Goal: Task Accomplishment & Management: Complete application form

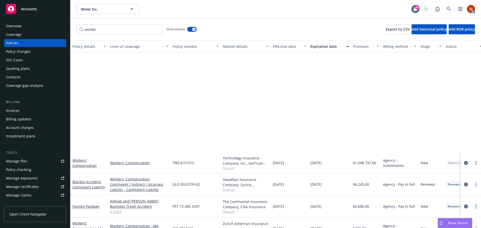
scroll to position [125, 0]
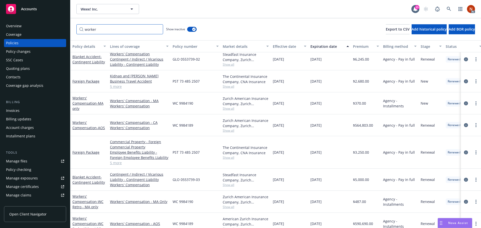
drag, startPoint x: 114, startPoint y: 25, endPoint x: 78, endPoint y: 26, distance: 36.3
click at [78, 26] on input "worker" at bounding box center [119, 29] width 87 height 10
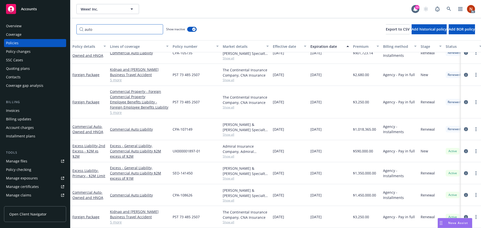
scroll to position [195, 0]
type input "auto"
click at [464, 171] on icon "circleInformation" at bounding box center [466, 173] width 4 height 4
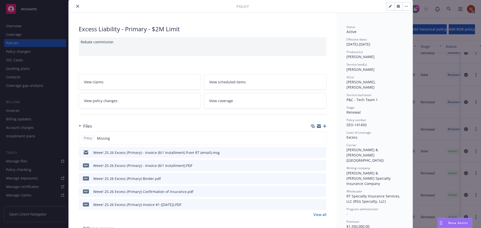
scroll to position [25, 0]
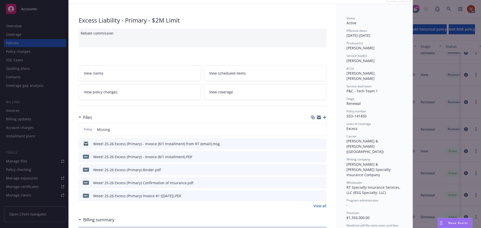
click at [320, 169] on icon "preview file" at bounding box center [321, 170] width 5 height 4
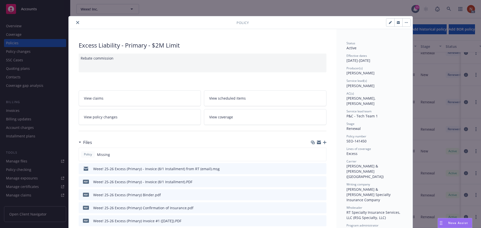
click at [76, 22] on icon "close" at bounding box center [77, 22] width 3 height 3
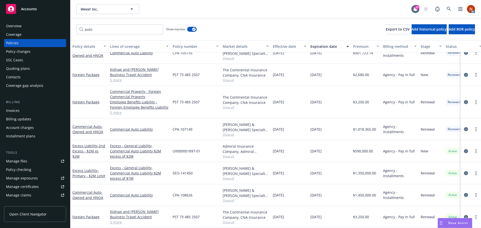
drag, startPoint x: 463, startPoint y: 169, endPoint x: 357, endPoint y: 171, distance: 105.4
click at [357, 171] on div "Excess Liability - Primary - $2M Limit Excess - General Liability, Commercial A…" at bounding box center [311, 173] width 483 height 22
click at [464, 193] on icon "circleInformation" at bounding box center [466, 195] width 4 height 4
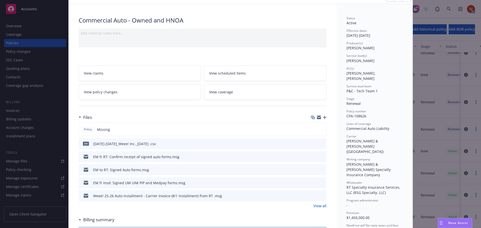
scroll to position [50, 0]
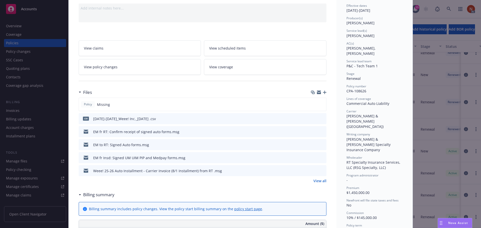
click at [322, 182] on link "View all" at bounding box center [319, 180] width 13 height 5
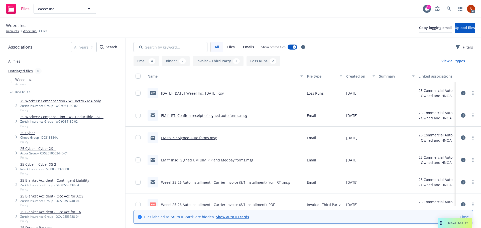
click at [352, 76] on div "Created on" at bounding box center [357, 76] width 23 height 5
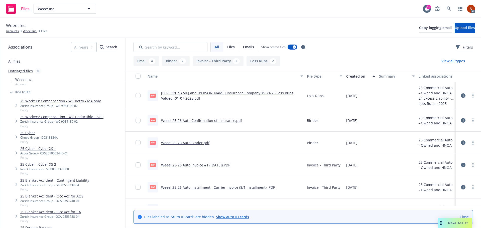
click at [358, 78] on div "Created on" at bounding box center [357, 76] width 23 height 5
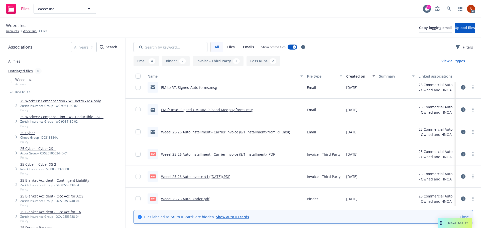
scroll to position [75, 0]
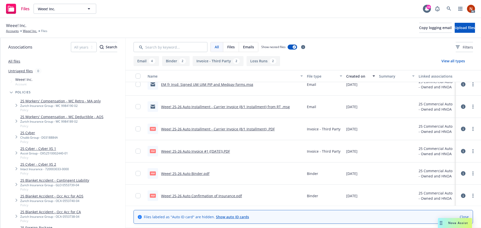
click at [200, 174] on link "Weee! 25-26 Auto Binder.pdf" at bounding box center [185, 173] width 48 height 5
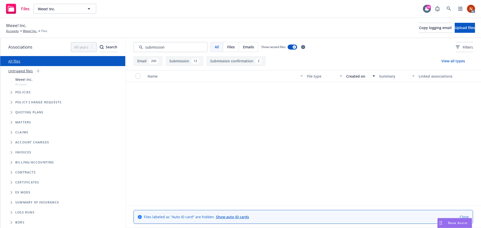
scroll to position [1052, 0]
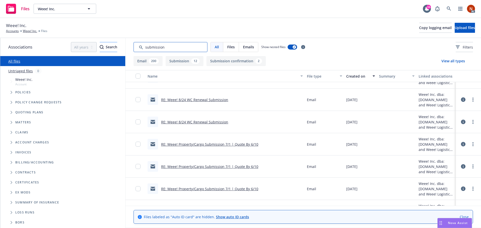
drag, startPoint x: 164, startPoint y: 47, endPoint x: 112, endPoint y: 44, distance: 52.0
click at [112, 44] on div "Associations All years 2027 2026 2025 2024 2023 2022 2021 2020 2019 2018 2017 2…" at bounding box center [240, 133] width 481 height 190
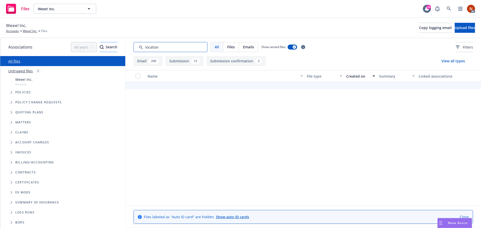
scroll to position [0, 0]
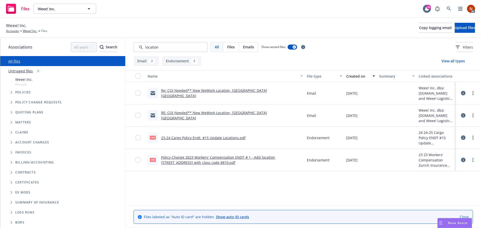
click at [351, 78] on div "Created on" at bounding box center [357, 76] width 23 height 5
click at [357, 76] on div "Created on" at bounding box center [357, 76] width 23 height 5
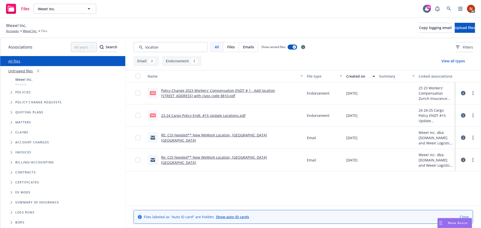
click at [357, 76] on div "Created on" at bounding box center [357, 76] width 23 height 5
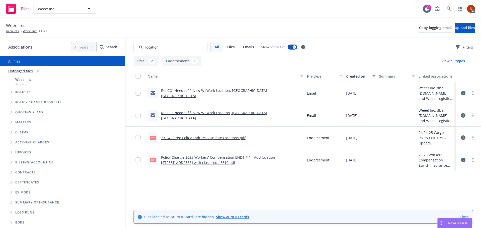
click at [228, 162] on link "Policy Change 2023 Workers' Compensation ENDT # 1 - Add location 3909 Pendervie…" at bounding box center [218, 160] width 114 height 10
drag, startPoint x: 161, startPoint y: 51, endPoint x: 137, endPoint y: 49, distance: 23.3
click at [137, 49] on input "Search by keyword..." at bounding box center [170, 47] width 74 height 10
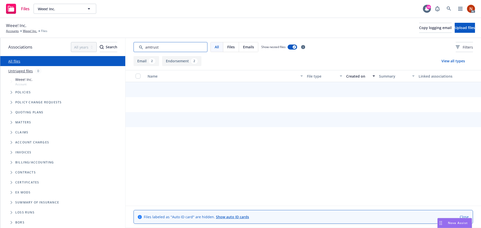
type input "amtrust"
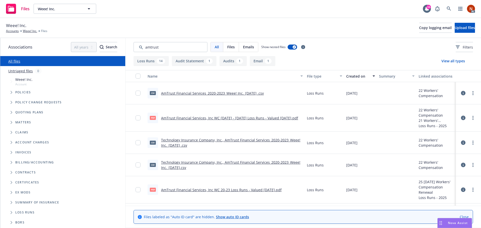
click at [461, 92] on icon at bounding box center [463, 93] width 5 height 5
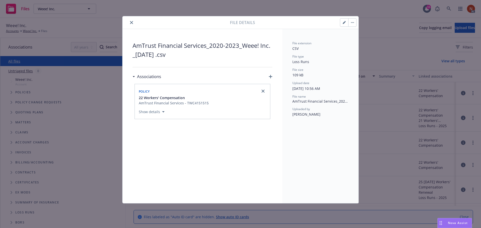
click at [132, 22] on icon "close" at bounding box center [131, 22] width 3 height 3
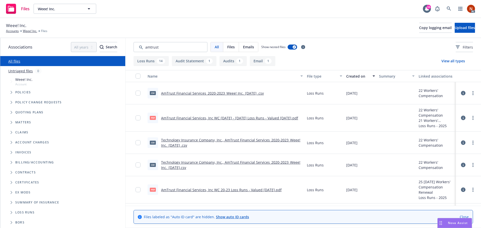
click at [205, 94] on link "AmTrust Financial Services_2020-2023_Weee! Inc._9-9-2025 .csv" at bounding box center [212, 93] width 103 height 5
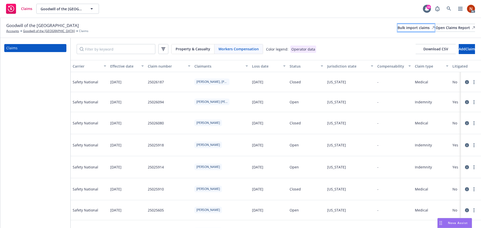
click at [397, 26] on div "Bulk import claims" at bounding box center [415, 28] width 37 height 8
click at [397, 29] on div "Bulk import claims" at bounding box center [415, 28] width 37 height 8
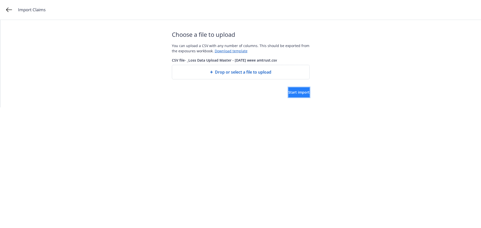
click at [295, 90] on span "Start import" at bounding box center [298, 92] width 21 height 5
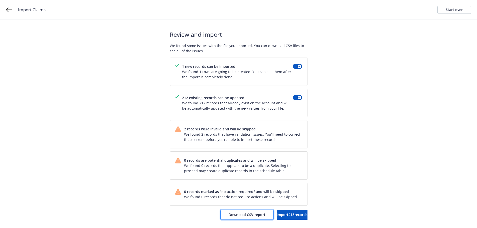
click at [222, 212] on button "Download CSV report" at bounding box center [246, 215] width 53 height 10
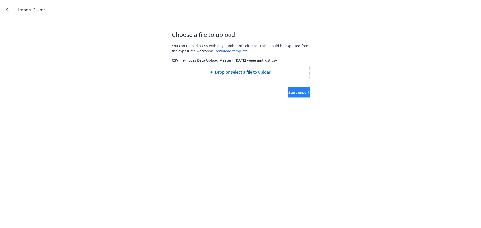
click at [293, 92] on span "Start import" at bounding box center [298, 92] width 21 height 5
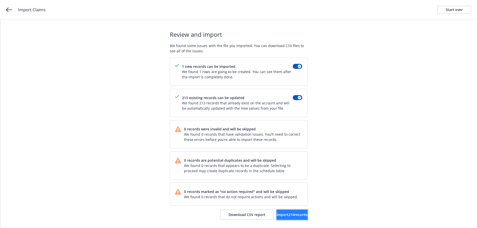
click at [282, 214] on span "Import 214 records" at bounding box center [292, 214] width 31 height 5
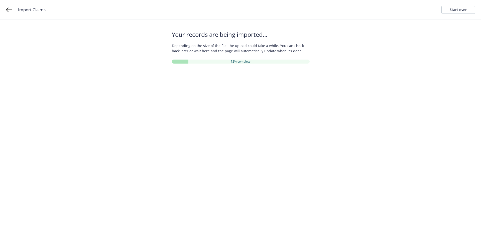
click at [408, 55] on div "Your records are being imported... Depending on the size of the file, the uploa…" at bounding box center [240, 47] width 481 height 54
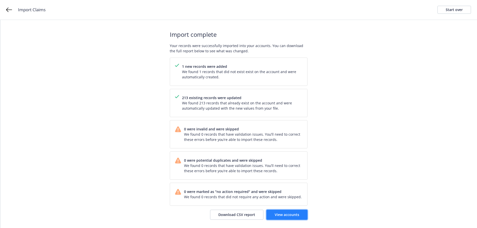
click at [291, 217] on link "View accounts" at bounding box center [286, 215] width 41 height 10
